Goal: Task Accomplishment & Management: Complete application form

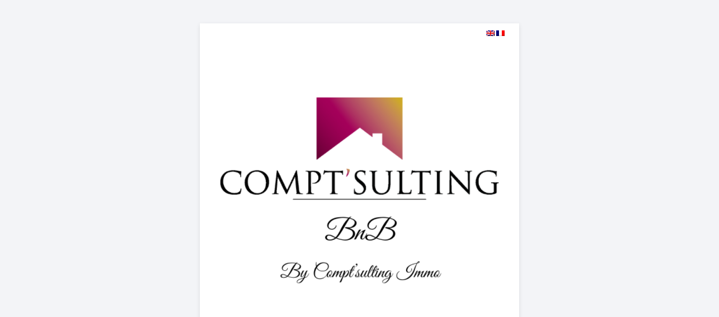
select select
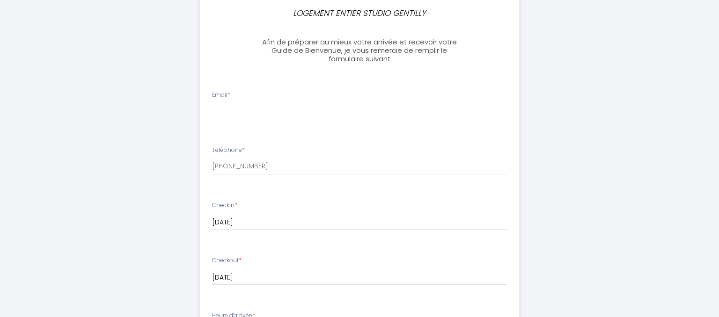
scroll to position [324, 0]
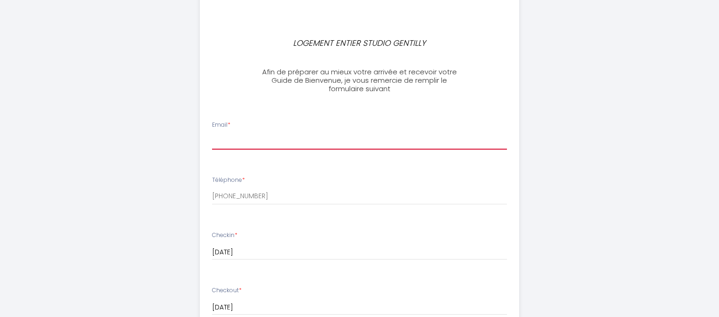
click at [241, 146] on input "Email *" at bounding box center [359, 141] width 295 height 17
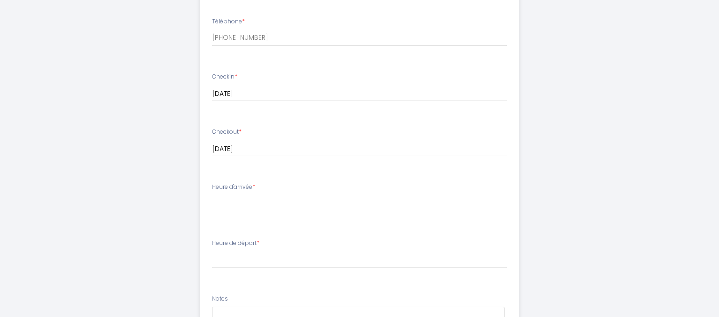
scroll to position [483, 0]
type input "[EMAIL_ADDRESS][DOMAIN_NAME]"
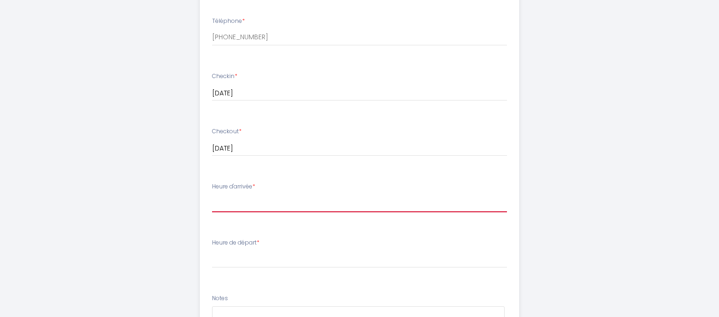
click at [212, 195] on select "17:00 17:30 18:00 18:30 19:00 19:30 20:00 20:30 21:00 21:30 22:00 22:30 23:00 2…" at bounding box center [359, 204] width 295 height 18
select select "22:00"
click option "22:00" at bounding box center [0, 0] width 0 height 0
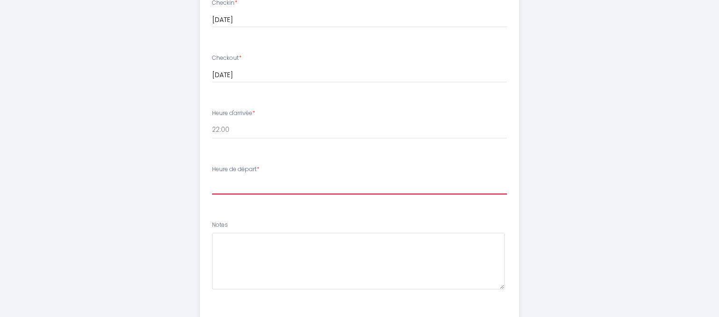
click at [212, 177] on select "00:00 00:30 01:00 01:30 02:00 02:30 03:00 03:30 04:00 04:30 05:00 05:30 06:00 0…" at bounding box center [359, 186] width 295 height 18
select select "10:30"
click option "10:30" at bounding box center [0, 0] width 0 height 0
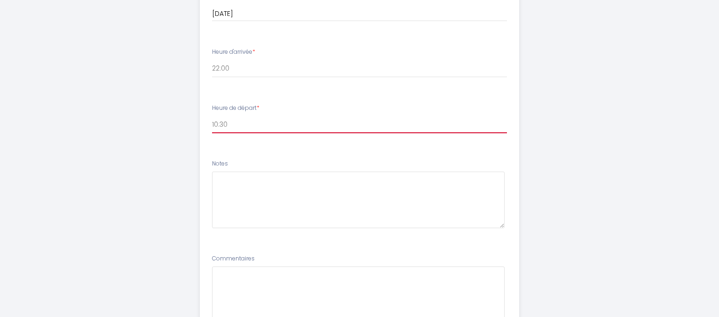
scroll to position [627, 0]
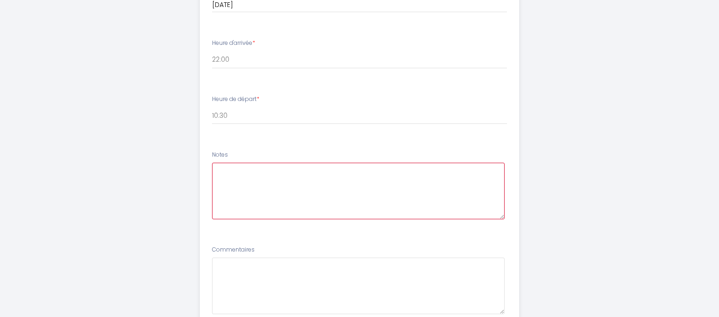
click at [233, 175] on textarea at bounding box center [358, 191] width 293 height 57
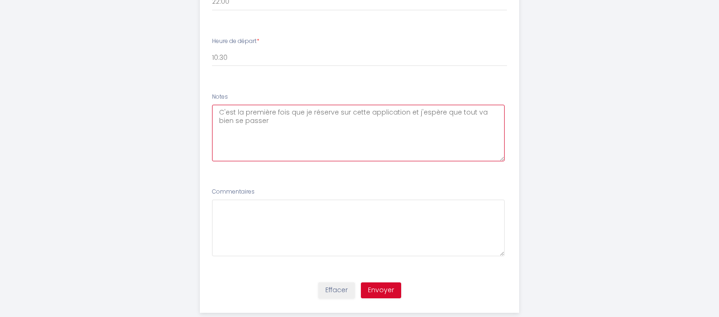
scroll to position [704, 0]
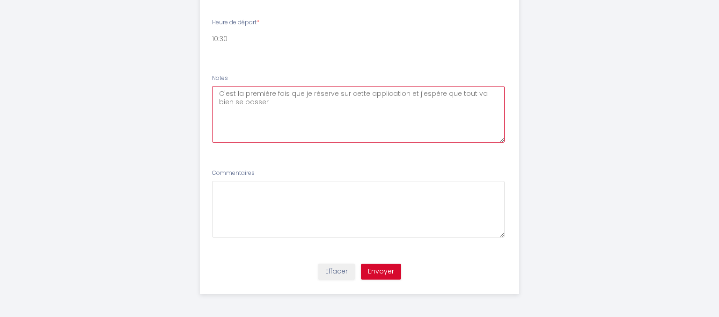
type textarea "C'est la première fois que je réserve sur cette application et j'espère que tou…"
click at [377, 269] on button "Envoyer" at bounding box center [381, 272] width 40 height 16
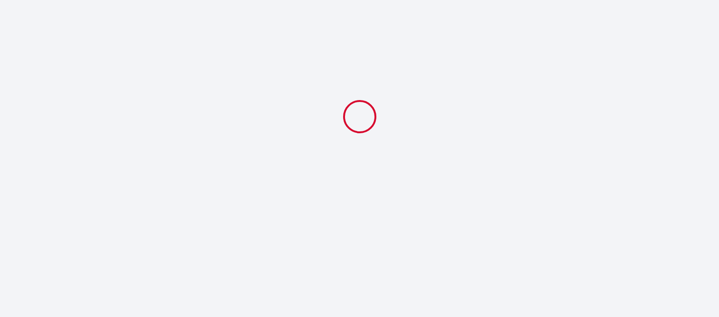
scroll to position [0, 0]
select select "22:00"
select select "10:30"
